Goal: Find specific page/section: Find specific page/section

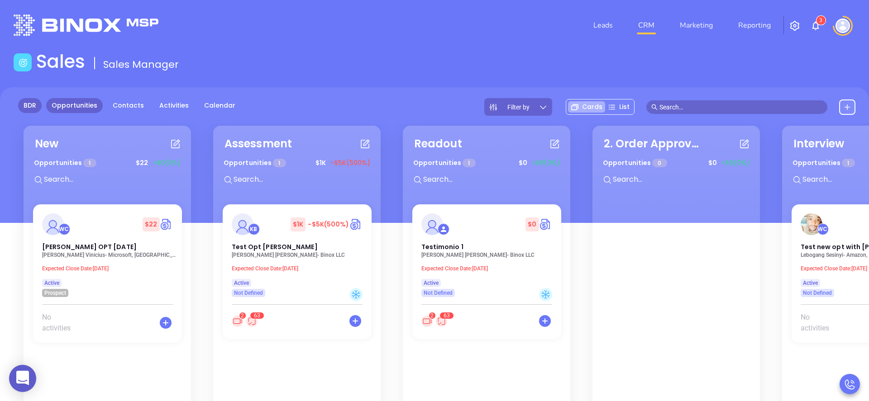
click at [28, 106] on link "BDR" at bounding box center [30, 105] width 24 height 15
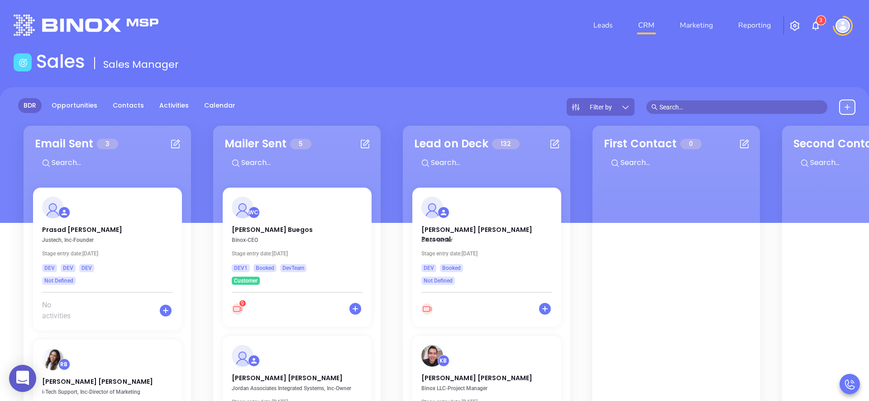
click at [604, 105] on span "Filter by" at bounding box center [601, 107] width 22 height 6
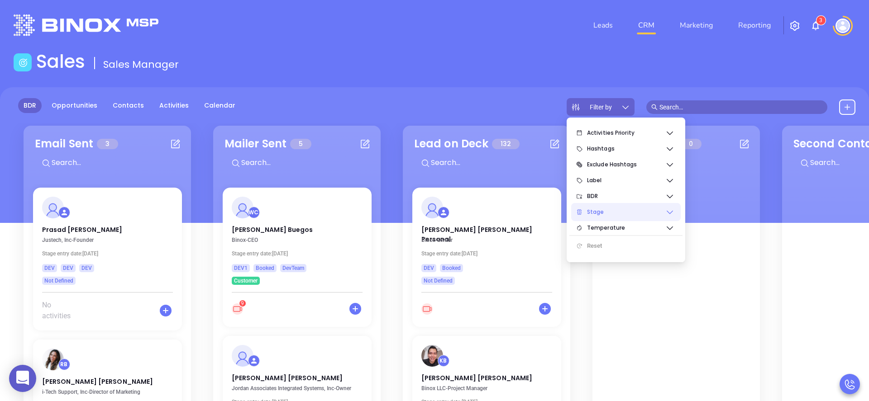
click at [602, 214] on span "Stage" at bounding box center [626, 212] width 78 height 18
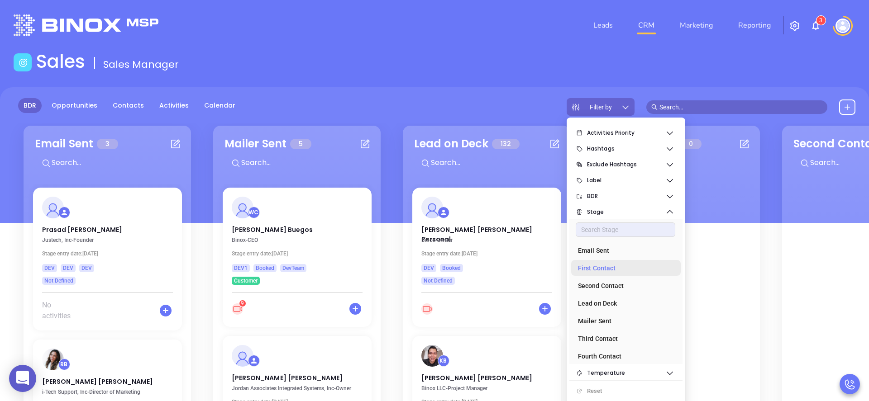
click at [605, 273] on div "First Contact" at bounding box center [623, 268] width 91 height 18
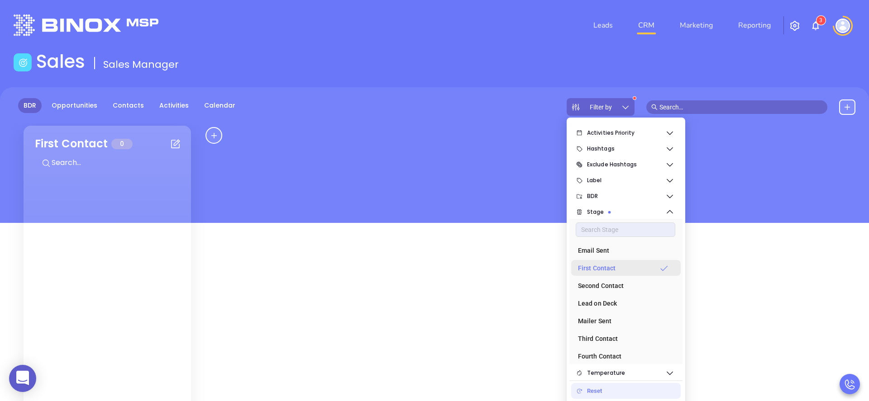
click at [605, 273] on div "First Contact" at bounding box center [623, 268] width 91 height 18
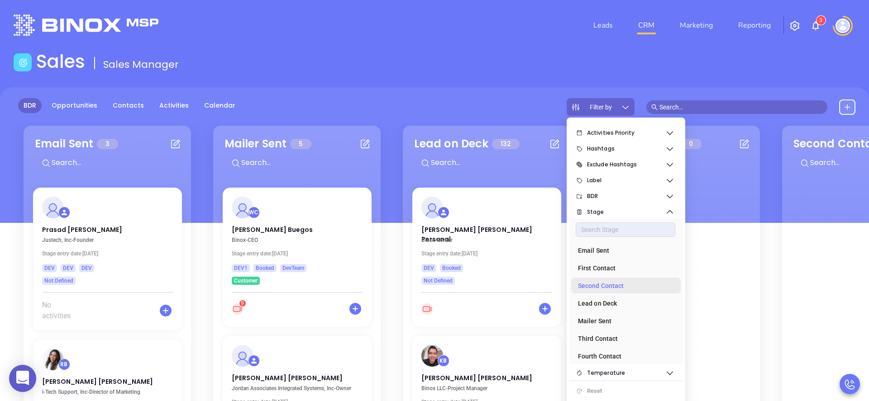
click at [605, 283] on div "Second Contact" at bounding box center [623, 286] width 91 height 18
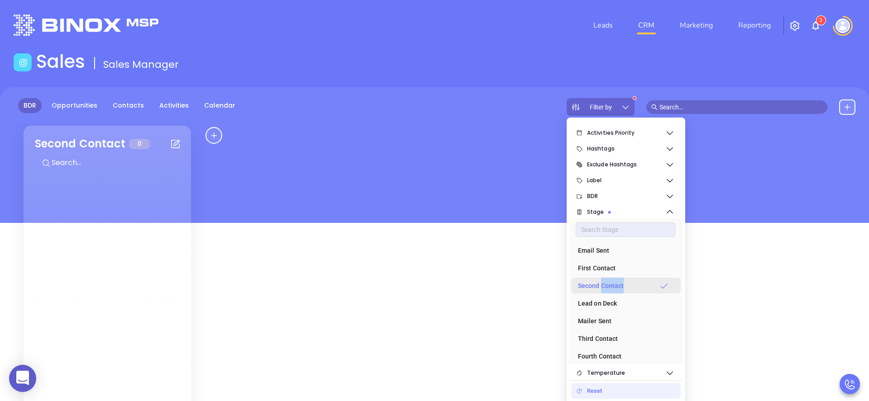
click at [605, 283] on div "Second Contact" at bounding box center [623, 286] width 91 height 18
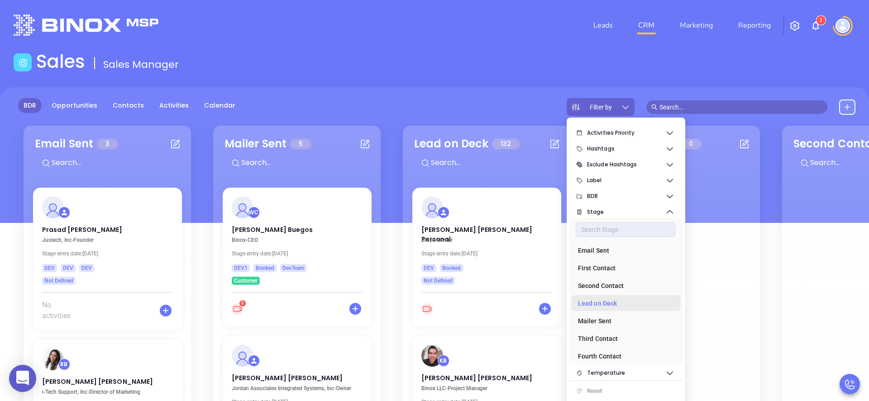
click at [607, 309] on div "Lead on Deck" at bounding box center [623, 304] width 91 height 18
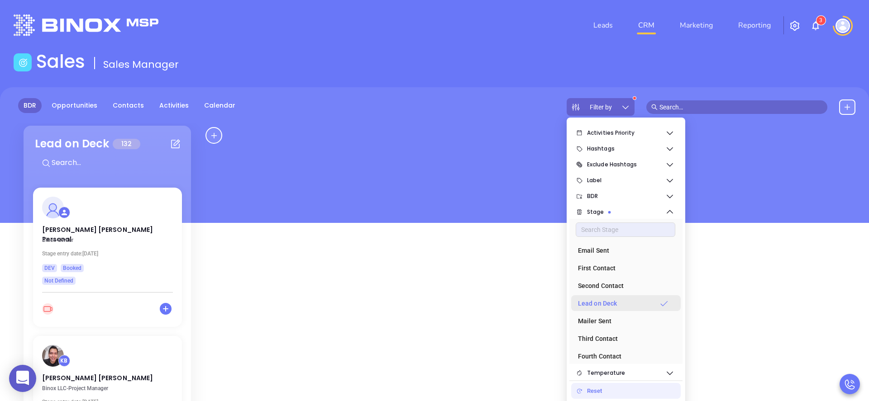
click at [607, 309] on div "Lead on Deck" at bounding box center [623, 304] width 91 height 18
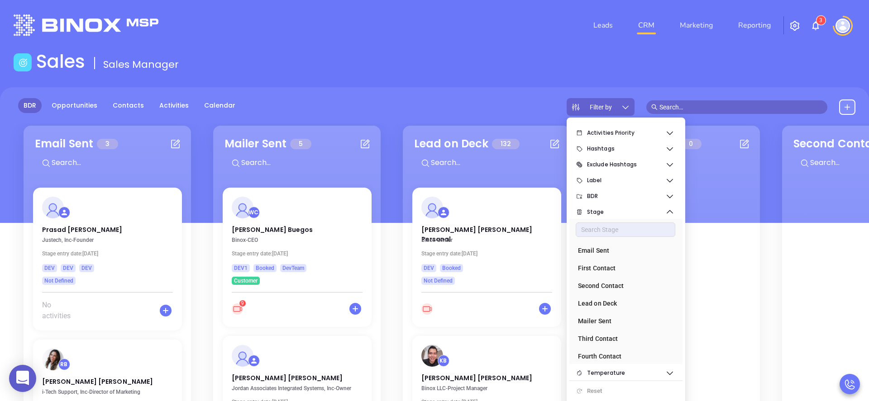
click at [465, 167] on input "text" at bounding box center [498, 163] width 136 height 12
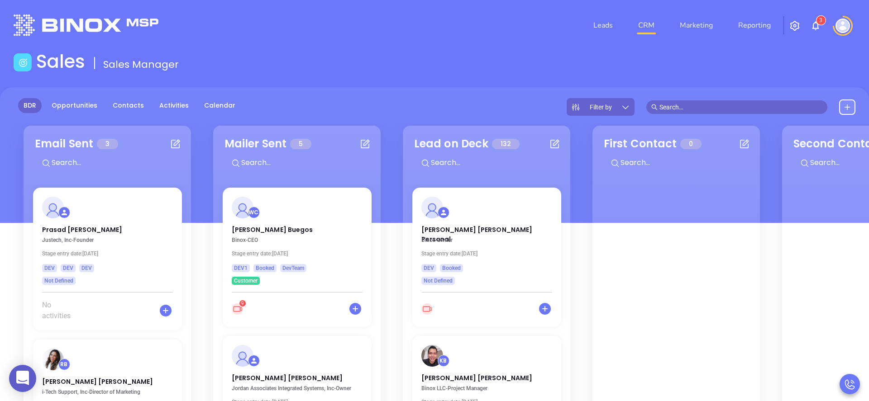
click at [463, 165] on input "text" at bounding box center [498, 163] width 136 height 12
type input "[PERSON_NAME]"
click at [82, 106] on link "Opportunities" at bounding box center [74, 105] width 57 height 15
